Goal: Register for event/course

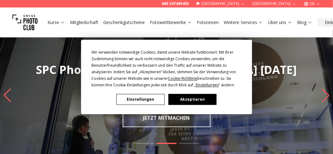
click at [194, 100] on button "Akzeptieren" at bounding box center [192, 99] width 48 height 11
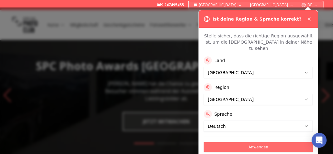
click at [257, 142] on button "Anwenden" at bounding box center [258, 147] width 109 height 10
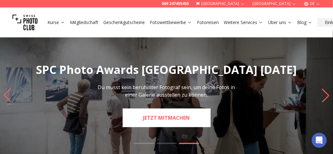
click at [0, 0] on slot "SPC Photo Awards [GEOGRAPHIC_DATA] [DATE] Du musst kein berühmter Fotograf sein…" at bounding box center [0, 0] width 0 height 0
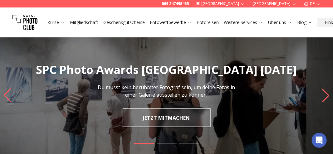
click at [172, 120] on link "JETZT MITMACHEN" at bounding box center [167, 118] width 88 height 19
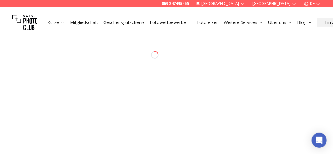
select select "*******"
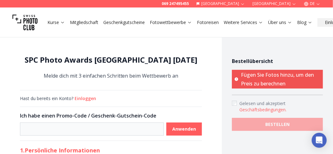
click at [165, 22] on link "Fotowettbewerbe" at bounding box center [171, 22] width 42 height 6
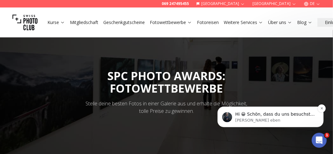
click at [272, 123] on div "Hi 😀 Schön, dass du uns besuchst. Stell' uns gerne jederzeit Fragen oder hinter…" at bounding box center [270, 117] width 106 height 21
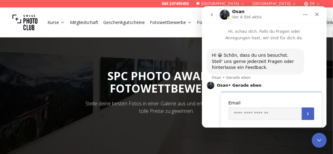
scroll to position [15, 0]
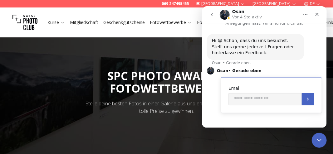
click at [260, 82] on div "Email" at bounding box center [271, 95] width 101 height 36
click at [252, 101] on input "Enter your email" at bounding box center [264, 99] width 73 height 12
click at [256, 123] on div "Hi 😀 Schön, dass du uns besuchst. Stell' uns gerne jederzeit Fragen oder hinter…" at bounding box center [264, 77] width 125 height 102
